Goal: Check status: Check status

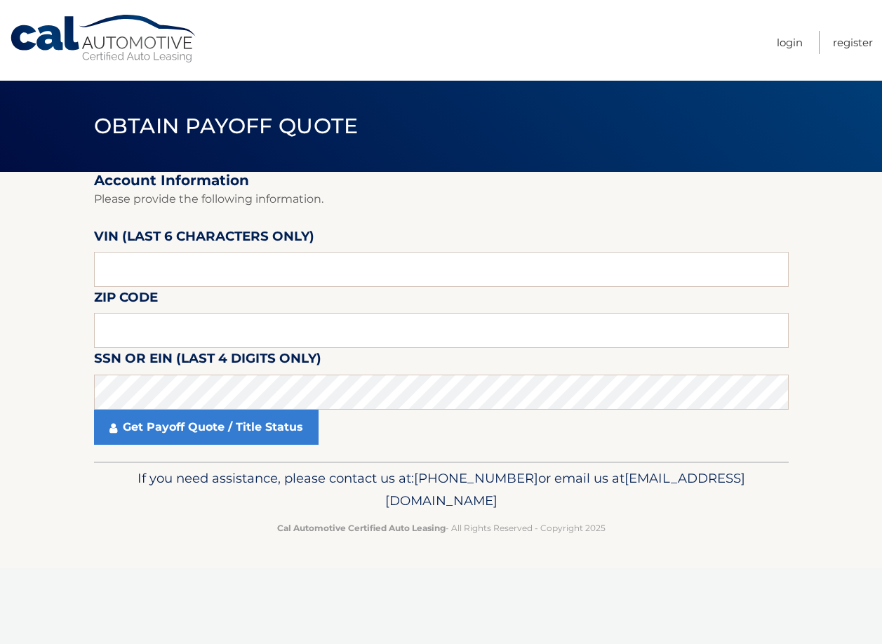
click at [169, 252] on label "VIN (last 6 characters only)" at bounding box center [204, 239] width 220 height 26
click at [161, 286] on input "text" at bounding box center [441, 269] width 695 height 35
click at [434, 243] on fieldset "Account Information Please provide the following information. VIN (last 6 chara…" at bounding box center [441, 317] width 695 height 290
click at [220, 261] on input "text" at bounding box center [441, 269] width 695 height 35
type input "3*****"
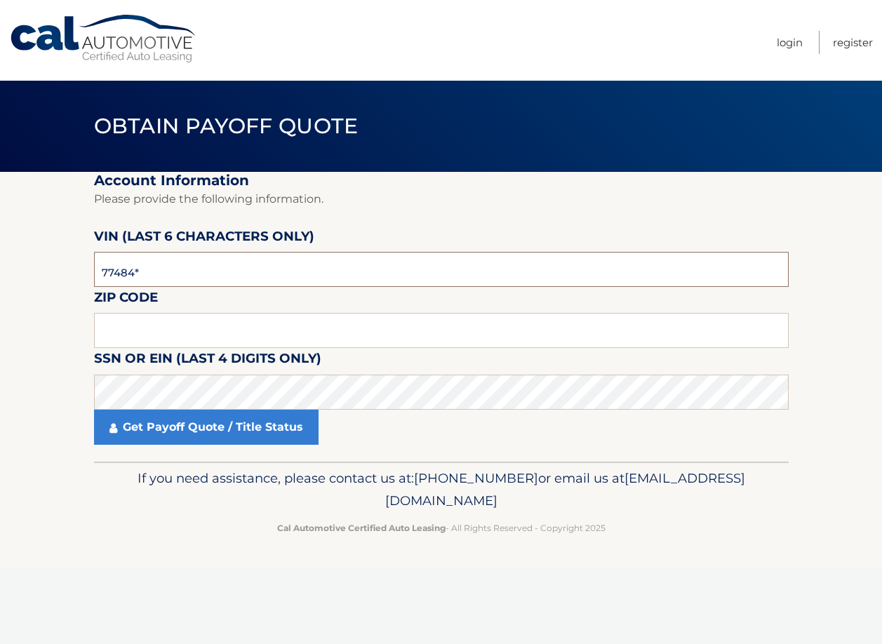
type input "774841"
click at [163, 325] on input "text" at bounding box center [441, 330] width 695 height 35
click at [485, 210] on fieldset "Account Information Please provide the following information. VIN (last 6 chara…" at bounding box center [441, 317] width 695 height 290
click at [471, 229] on fieldset "Account Information Please provide the following information. VIN (last 6 chara…" at bounding box center [441, 317] width 695 height 290
click at [168, 330] on input "text" at bounding box center [441, 330] width 695 height 35
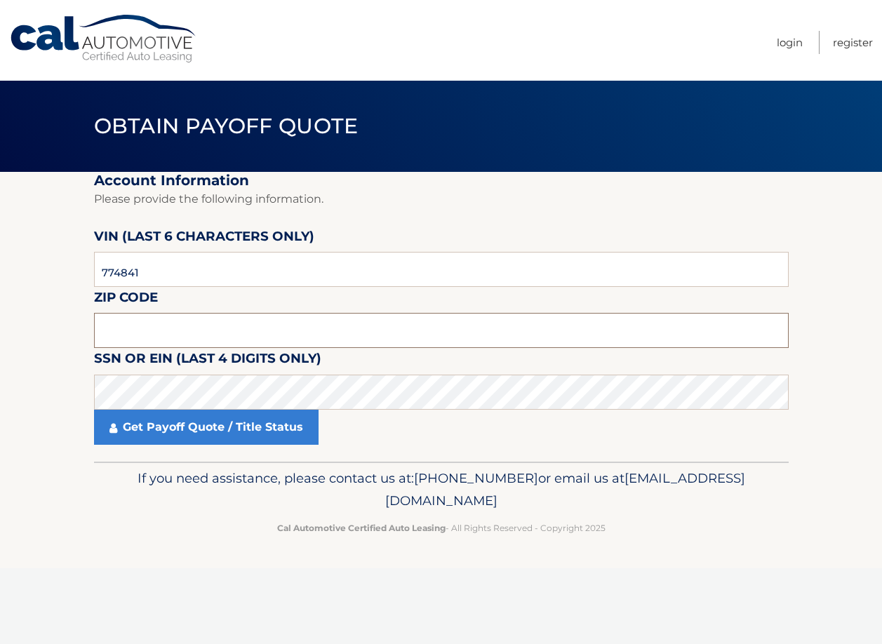
click at [437, 314] on input "text" at bounding box center [441, 330] width 695 height 35
type input "07660"
click at [149, 279] on input "774841" at bounding box center [441, 269] width 695 height 35
click at [142, 269] on input "774841" at bounding box center [441, 269] width 695 height 35
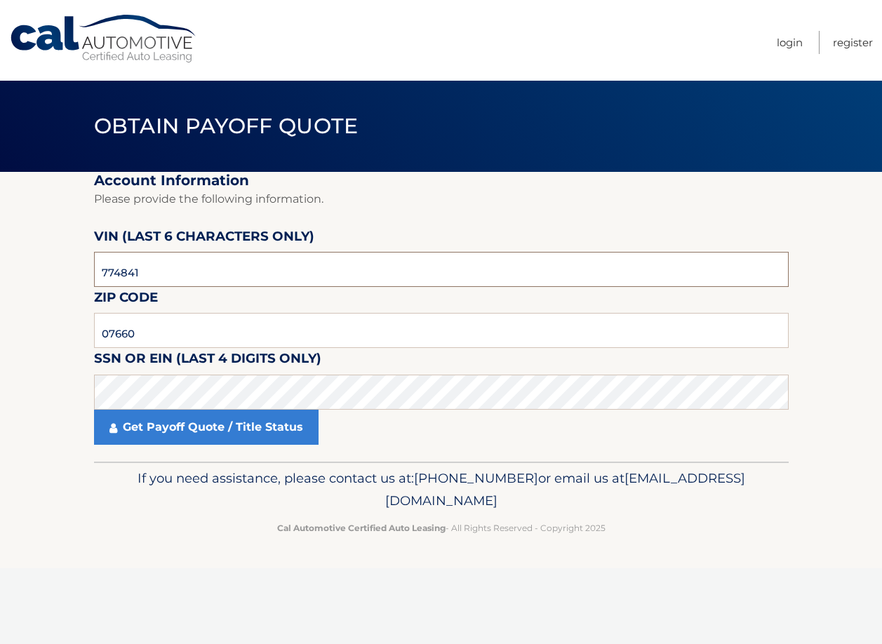
drag, startPoint x: 530, startPoint y: 286, endPoint x: 520, endPoint y: 288, distance: 10.6
click at [530, 286] on input "774841" at bounding box center [441, 269] width 695 height 35
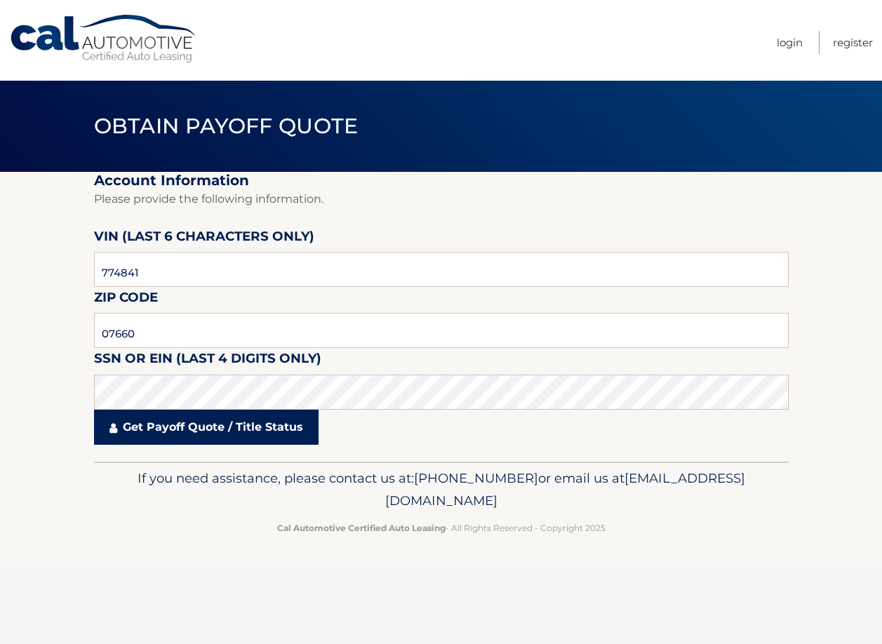
click at [294, 422] on link "Get Payoff Quote / Title Status" at bounding box center [206, 427] width 224 height 35
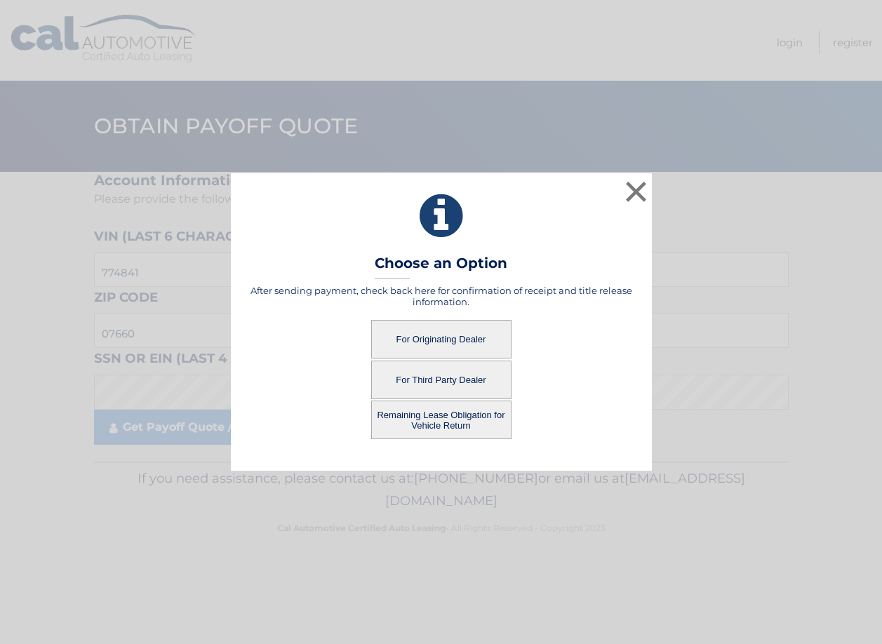
click at [434, 332] on button "For Originating Dealer" at bounding box center [441, 339] width 140 height 39
click at [481, 333] on button "For Originating Dealer" at bounding box center [441, 339] width 140 height 39
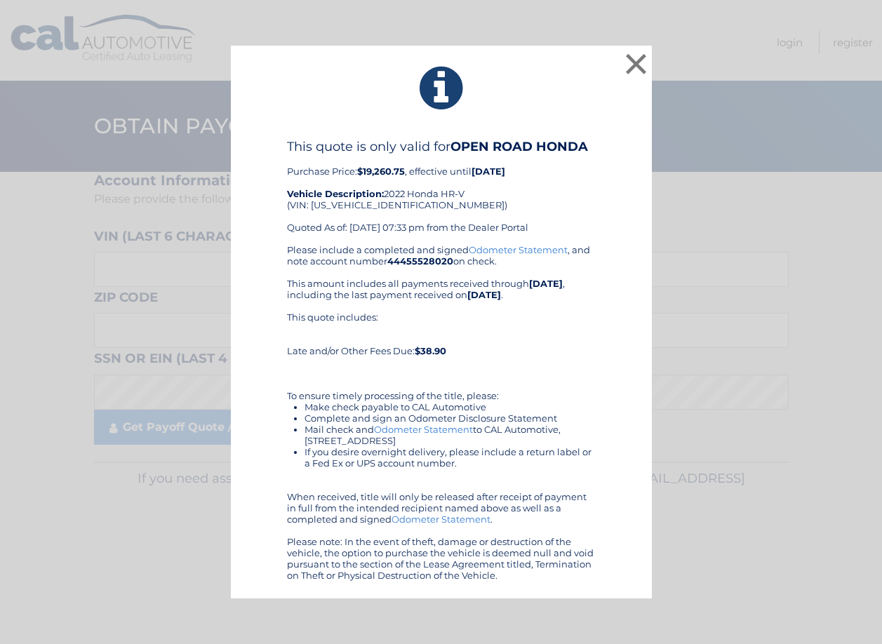
click at [516, 248] on link "Odometer Statement" at bounding box center [518, 249] width 99 height 11
